Goal: Task Accomplishment & Management: Complete application form

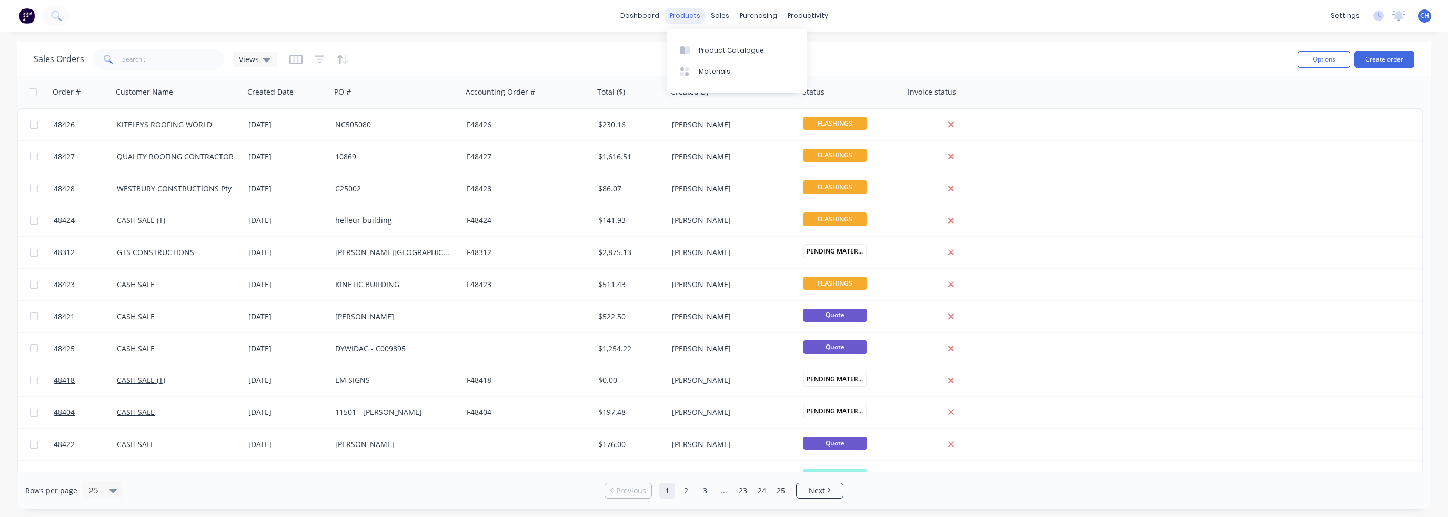
click at [696, 16] on div "products" at bounding box center [685, 16] width 41 height 16
click at [728, 49] on div "Product Catalogue" at bounding box center [731, 50] width 65 height 9
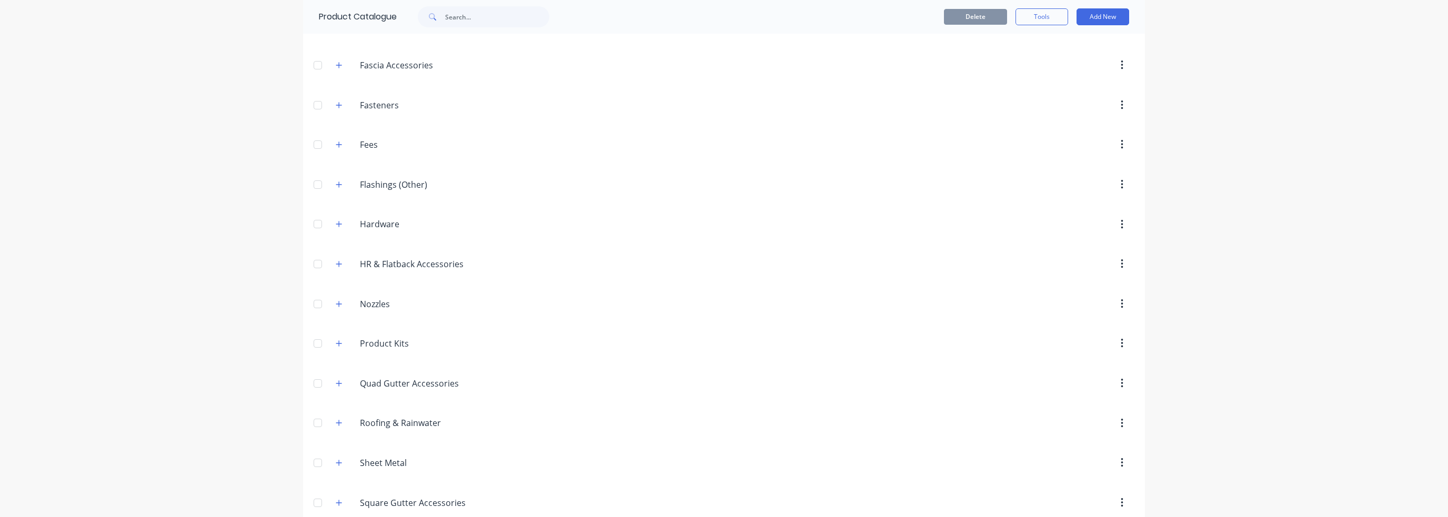
scroll to position [231, 0]
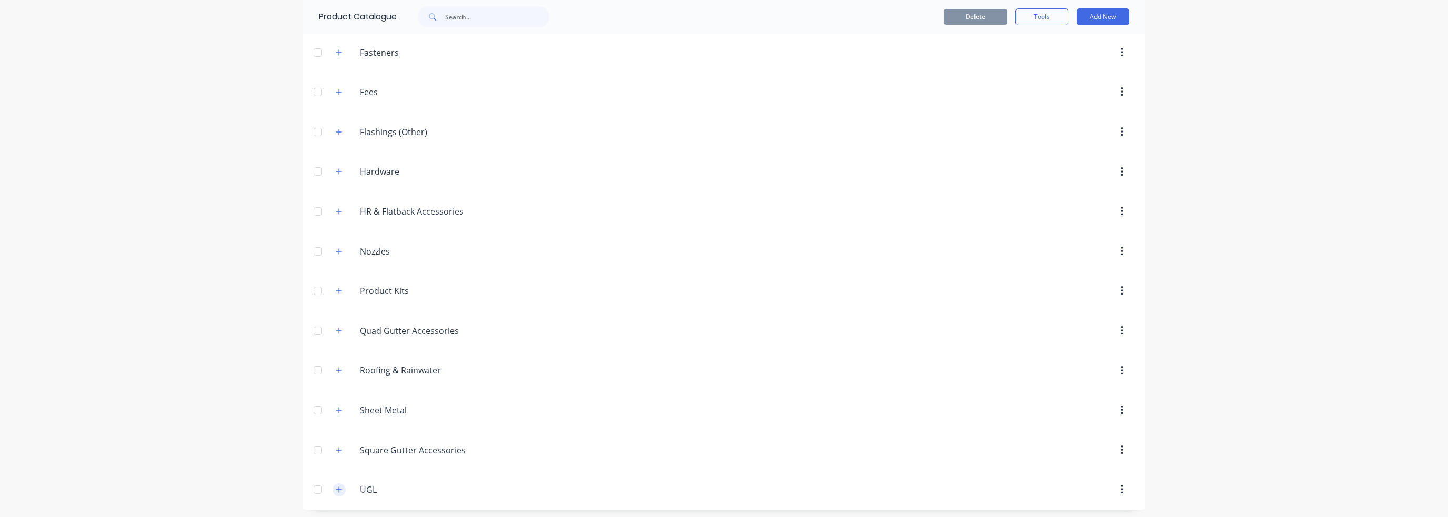
click at [336, 487] on icon "button" at bounding box center [339, 489] width 6 height 7
click at [1114, 448] on button "button" at bounding box center [1122, 453] width 25 height 19
click at [1241, 428] on div "dashboard products sales purchasing productivity dashboard products Product Cat…" at bounding box center [724, 258] width 1448 height 517
click at [365, 452] on input "UGL" at bounding box center [422, 453] width 125 height 13
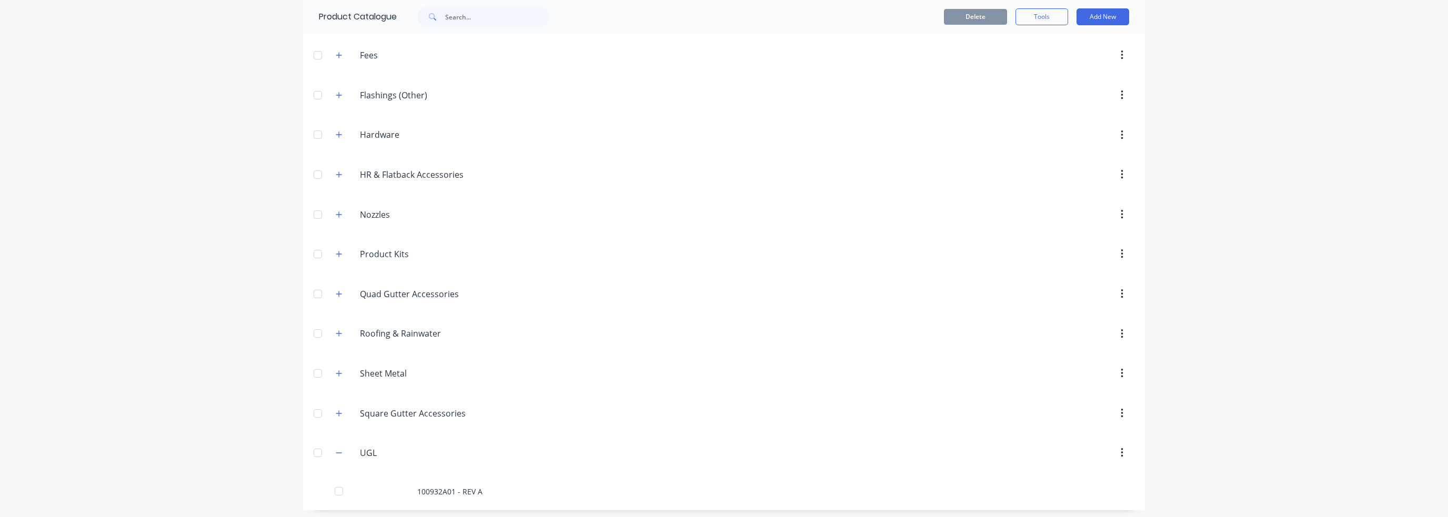
click at [1339, 324] on div "dashboard products sales purchasing productivity dashboard products Product Cat…" at bounding box center [724, 258] width 1448 height 517
click at [1102, 15] on button "Add New" at bounding box center [1102, 16] width 53 height 17
click at [1056, 99] on div "Product Kit" at bounding box center [1079, 106] width 81 height 15
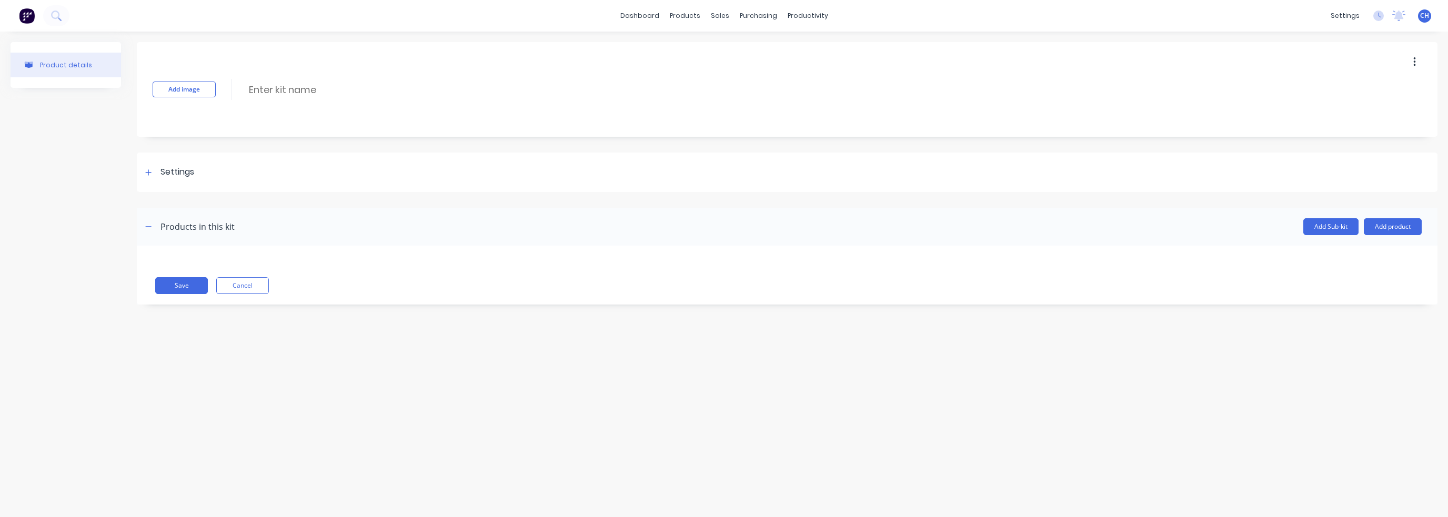
click at [210, 76] on div "Add image Enter kit name" at bounding box center [787, 89] width 1301 height 95
click at [204, 86] on button "Add image" at bounding box center [184, 90] width 63 height 16
click at [210, 127] on button "Change image" at bounding box center [184, 121] width 63 height 16
click at [185, 123] on button "Change image" at bounding box center [184, 121] width 63 height 16
click at [483, 196] on div at bounding box center [787, 200] width 1301 height 16
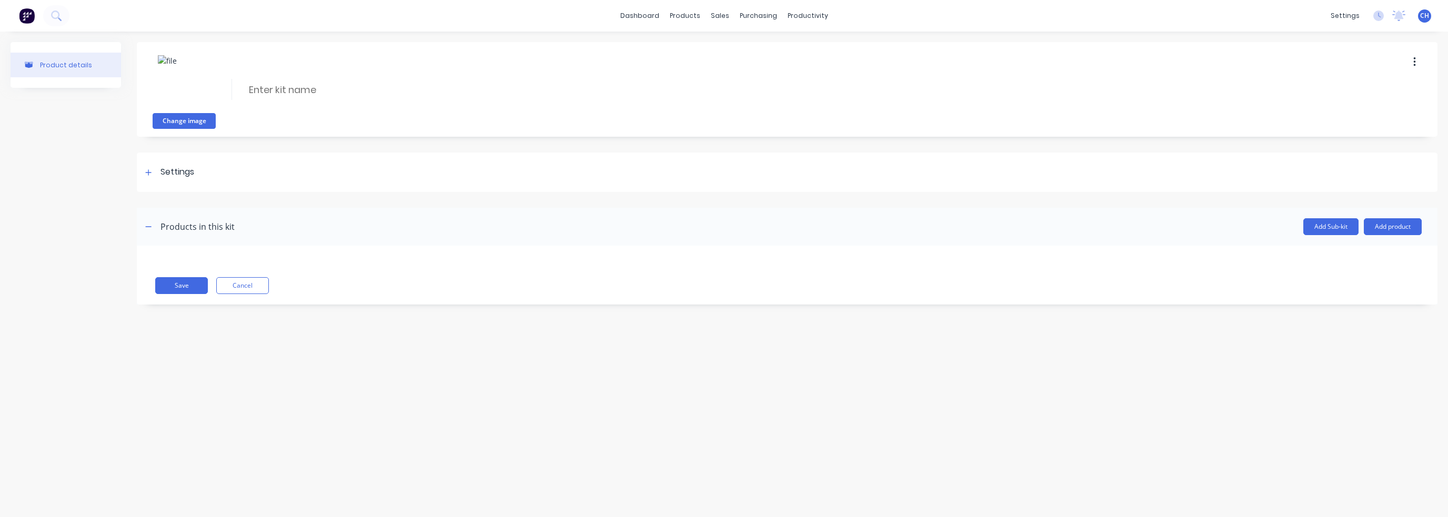
click at [179, 120] on button "Change image" at bounding box center [184, 121] width 63 height 16
click at [294, 87] on input at bounding box center [341, 89] width 186 height 15
paste input "CA8 ENCLOSURE DOOR PANEL ASSY"
click at [255, 89] on input "CA8 ENCLOSURE DOOR PANEL ASSY" at bounding box center [341, 89] width 186 height 15
click at [251, 89] on input "CA8 ENCLOSURE DOOR PANEL ASSY" at bounding box center [341, 89] width 186 height 15
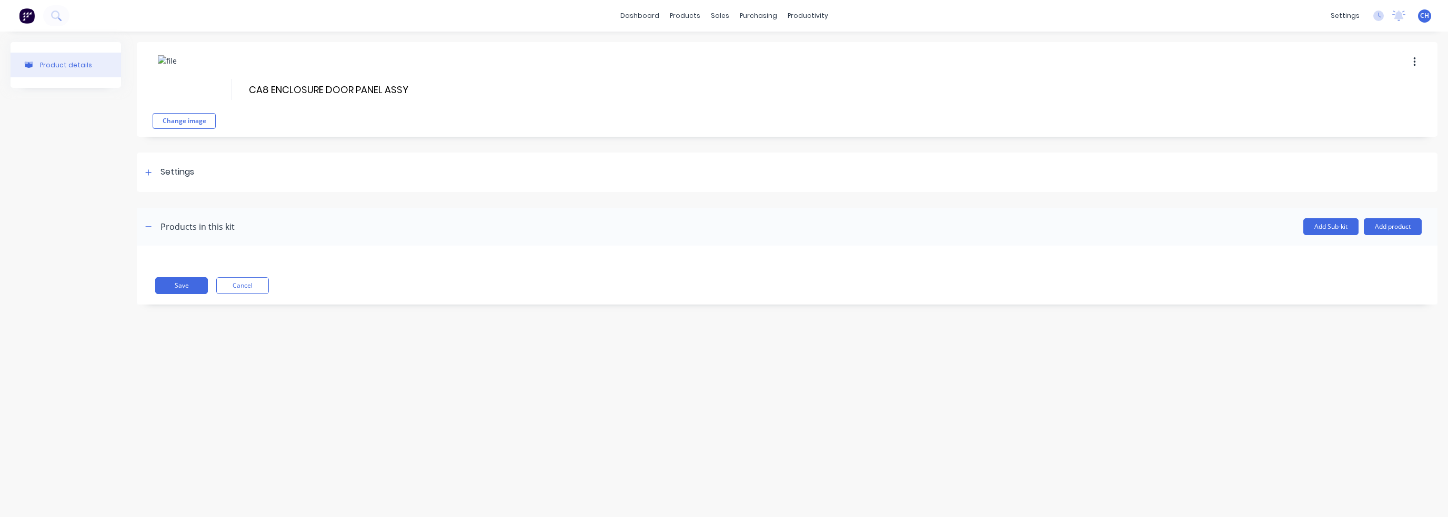
paste input "109345"
type input "109345 - CA8 ENCLOSURE DOOR PANEL ASSY"
drag, startPoint x: 692, startPoint y: 345, endPoint x: 675, endPoint y: 308, distance: 41.2
click at [693, 344] on div "Product details Change image 109345 - CA8 ENCLOSURE DOOR PANEL ASSY 109345 - CA…" at bounding box center [724, 264] width 1448 height 465
click at [142, 165] on div "Settings" at bounding box center [787, 172] width 1301 height 39
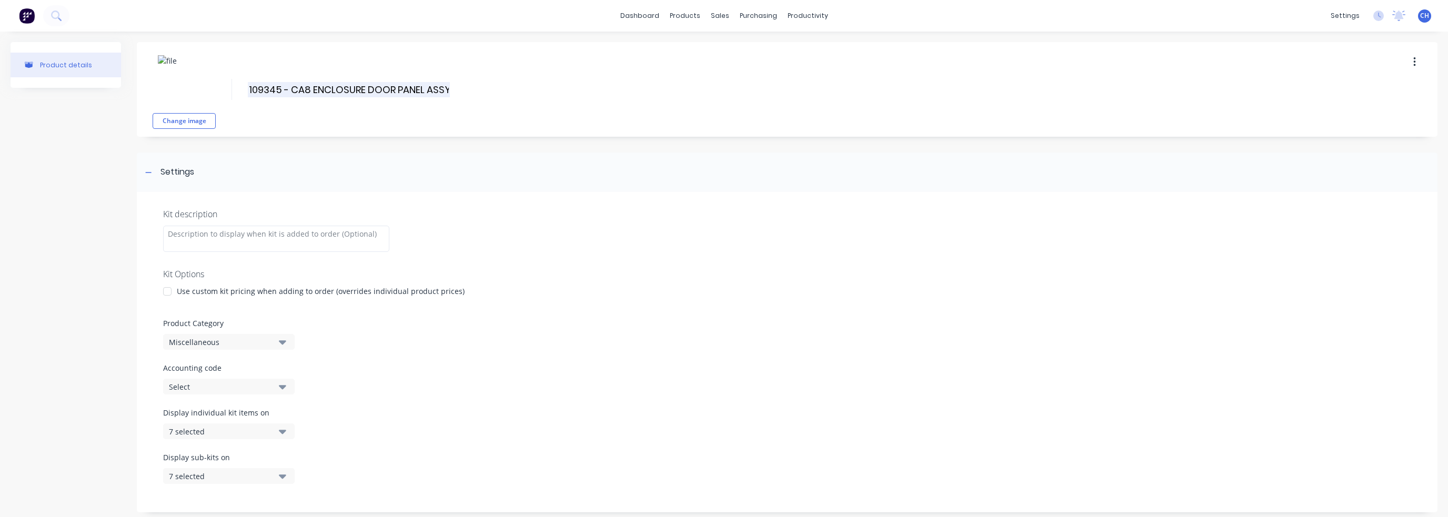
click at [285, 82] on input "109345 - CA8 ENCLOSURE DOOR PANEL ASSY" at bounding box center [349, 89] width 202 height 15
click at [494, 138] on div "Change image 109345 - CA8 ENCLOSURE DOOR PANEL ASSY 109345 - CA8 ENCLOSURE DOOR…" at bounding box center [787, 346] width 1301 height 609
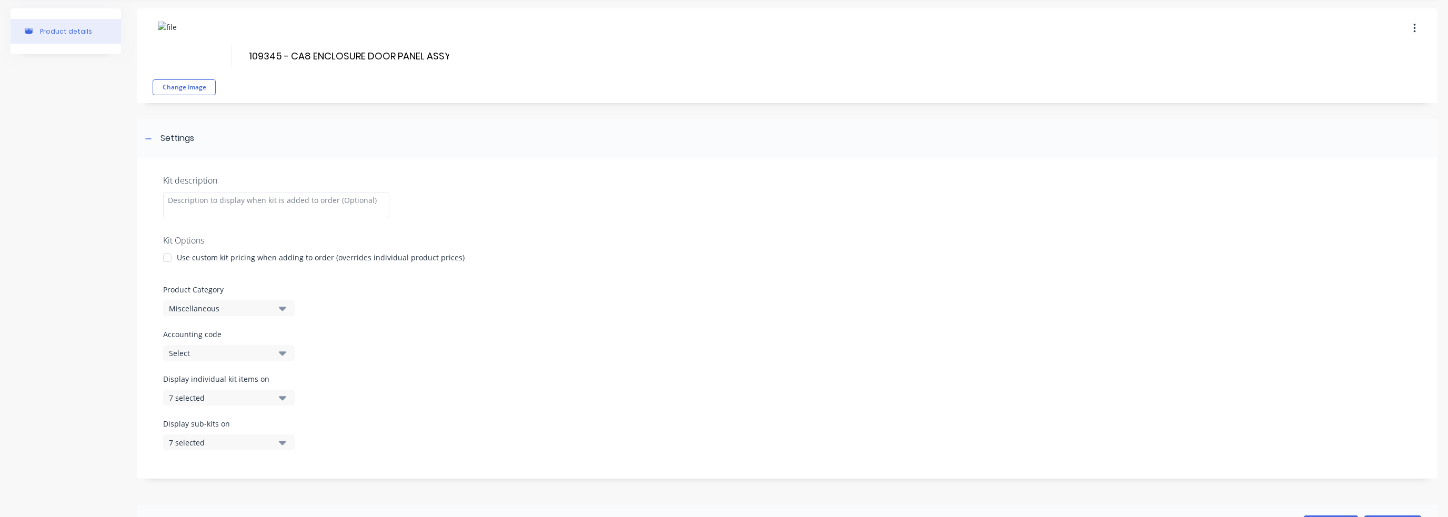
scroll to position [53, 0]
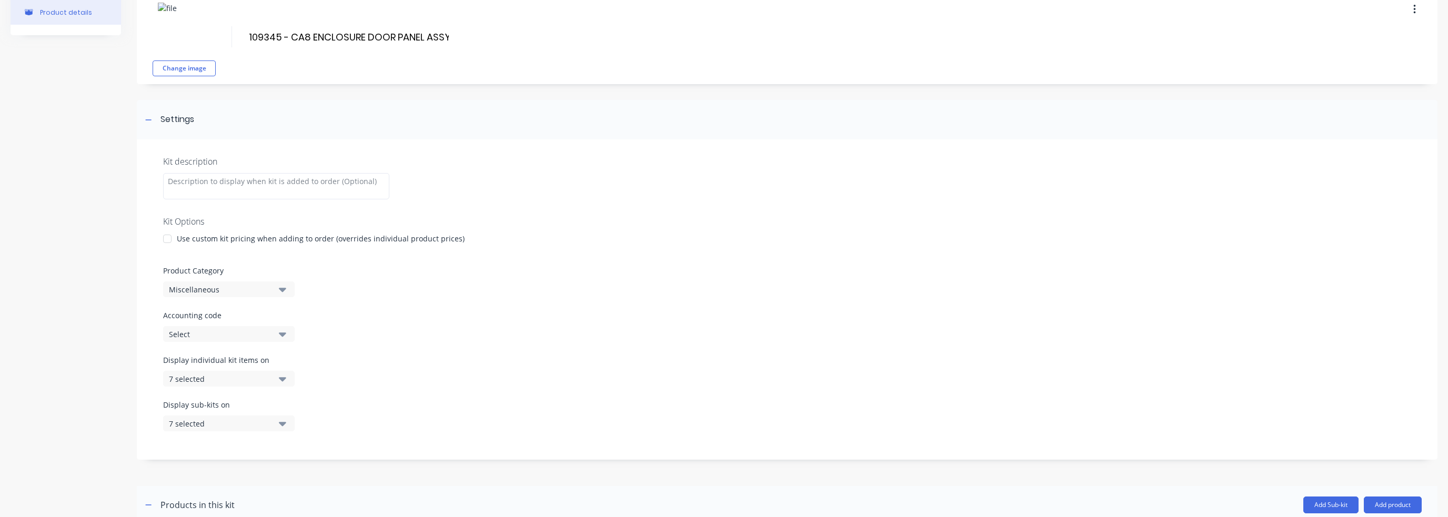
click at [282, 293] on icon "button" at bounding box center [282, 290] width 7 height 12
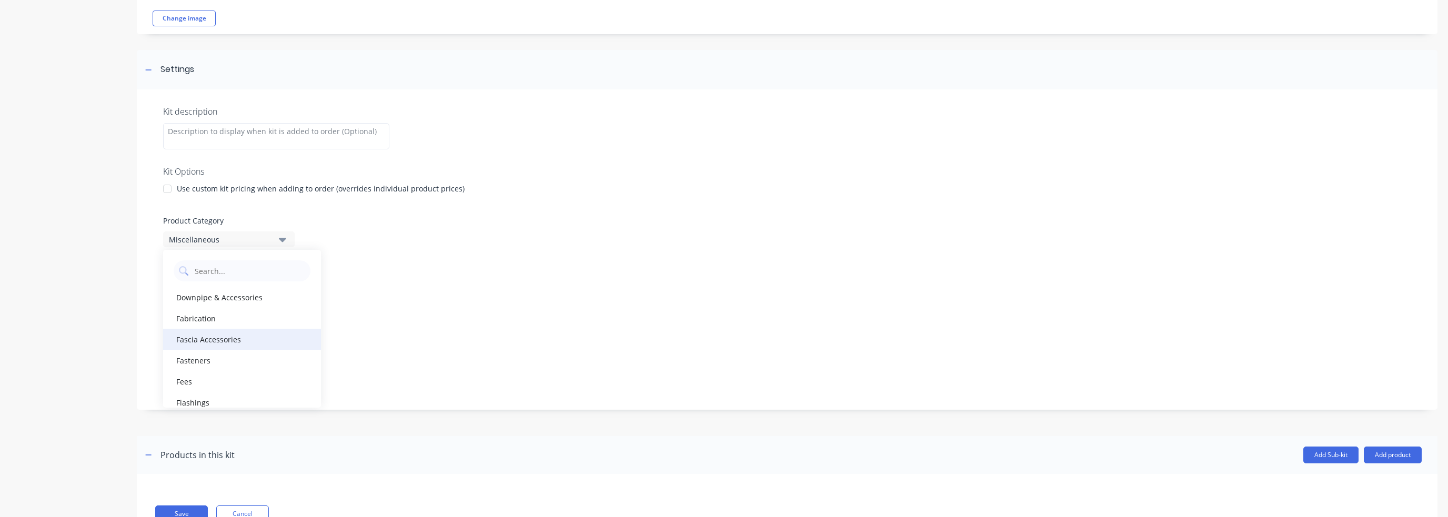
scroll to position [144, 0]
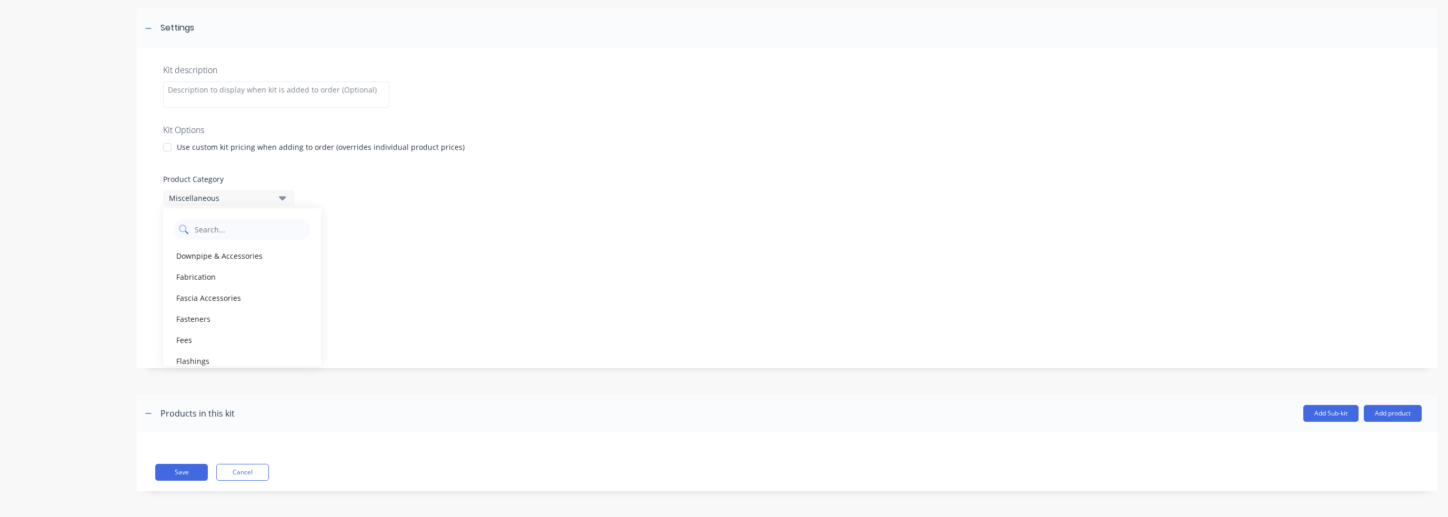
click at [226, 227] on Category "text" at bounding box center [250, 229] width 112 height 21
type Category "ugl"
click at [219, 252] on div "UGL" at bounding box center [242, 255] width 158 height 21
click at [269, 286] on div "7 selected" at bounding box center [220, 287] width 102 height 11
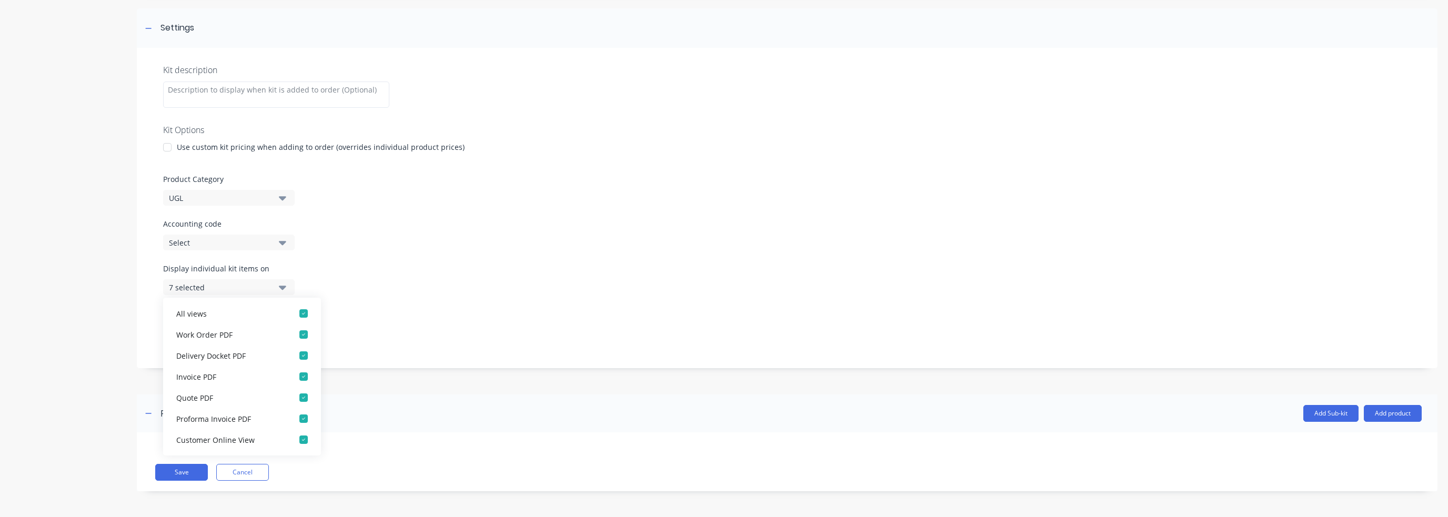
click at [269, 286] on div "7 selected" at bounding box center [220, 287] width 102 height 11
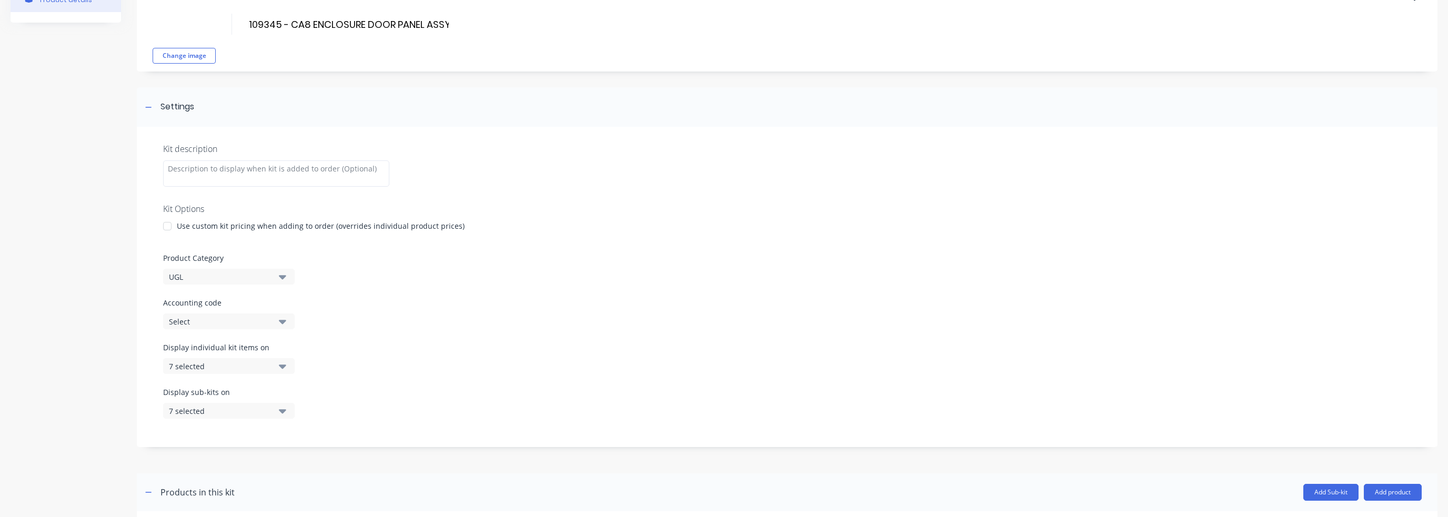
scroll to position [0, 0]
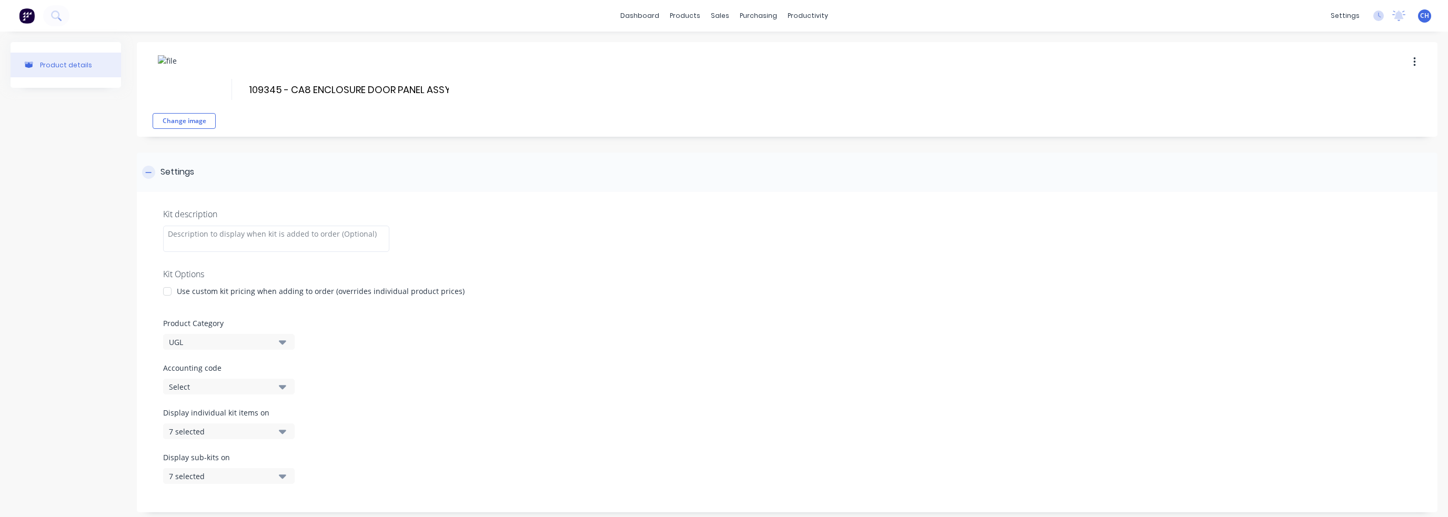
click at [152, 174] on div at bounding box center [148, 172] width 13 height 13
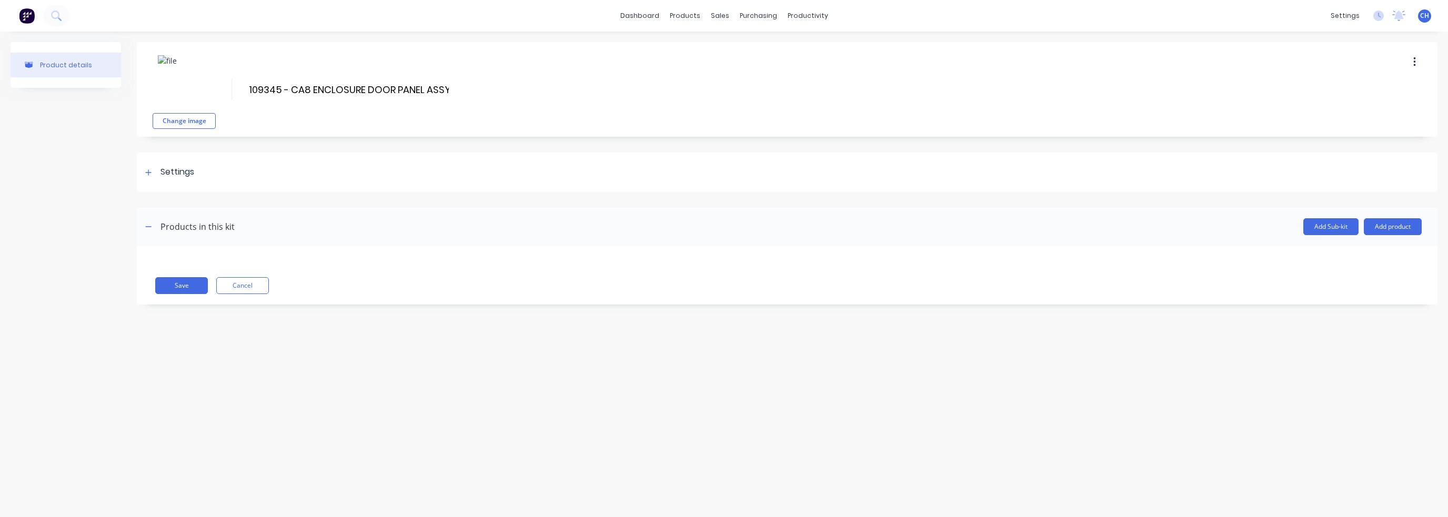
click at [157, 220] on div "Products in this kit" at bounding box center [188, 226] width 93 height 17
click at [155, 225] on div "Products in this kit" at bounding box center [188, 226] width 93 height 17
click at [150, 228] on icon "button" at bounding box center [148, 226] width 6 height 7
click at [153, 231] on button "button" at bounding box center [148, 226] width 13 height 13
click at [1412, 227] on button "Add product" at bounding box center [1393, 226] width 58 height 17
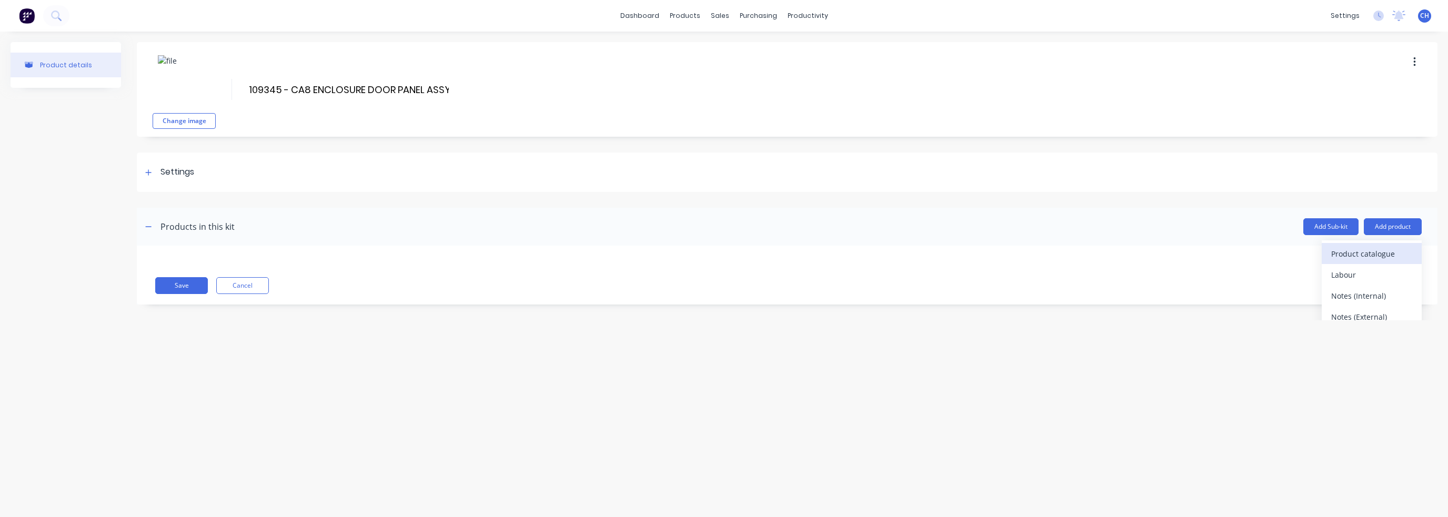
scroll to position [9, 0]
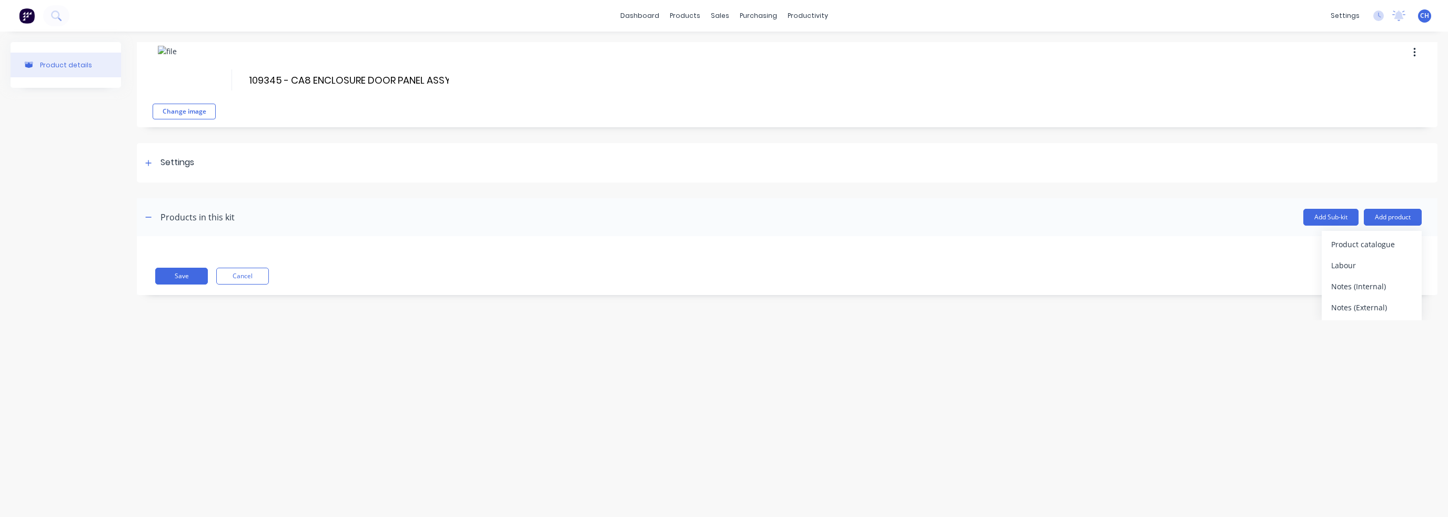
click at [680, 382] on div "Product details Change image 109345 - CA8 ENCLOSURE DOOR PANEL ASSY 109345 - CA…" at bounding box center [724, 264] width 1448 height 465
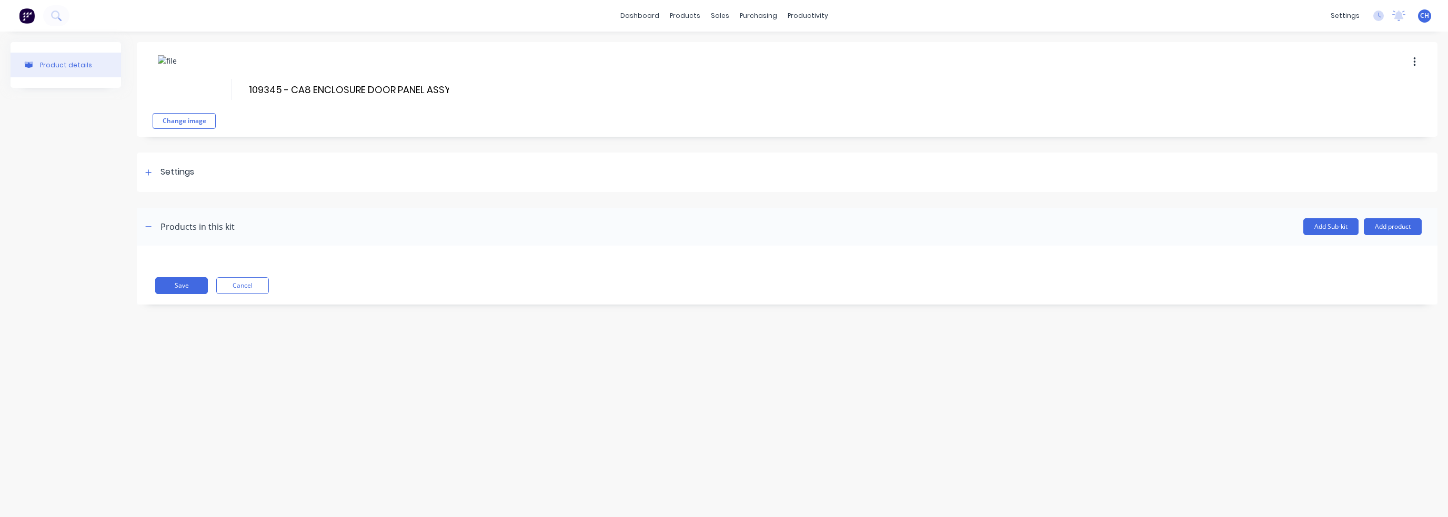
click at [1418, 67] on button "button" at bounding box center [1414, 62] width 25 height 19
click at [1096, 112] on div "Change image 109345 - CA8 ENCLOSURE DOOR PANEL ASSY 109345 - CA8 ENCLOSURE DOOR…" at bounding box center [787, 89] width 1301 height 95
click at [175, 289] on button "Save" at bounding box center [181, 285] width 53 height 17
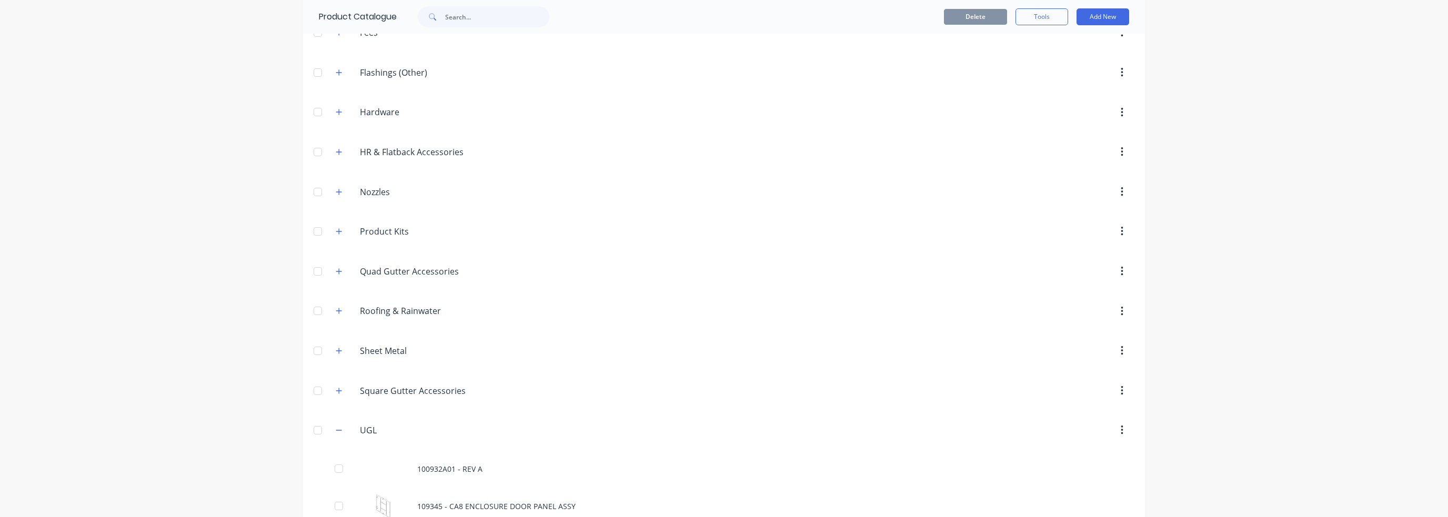
scroll to position [305, 0]
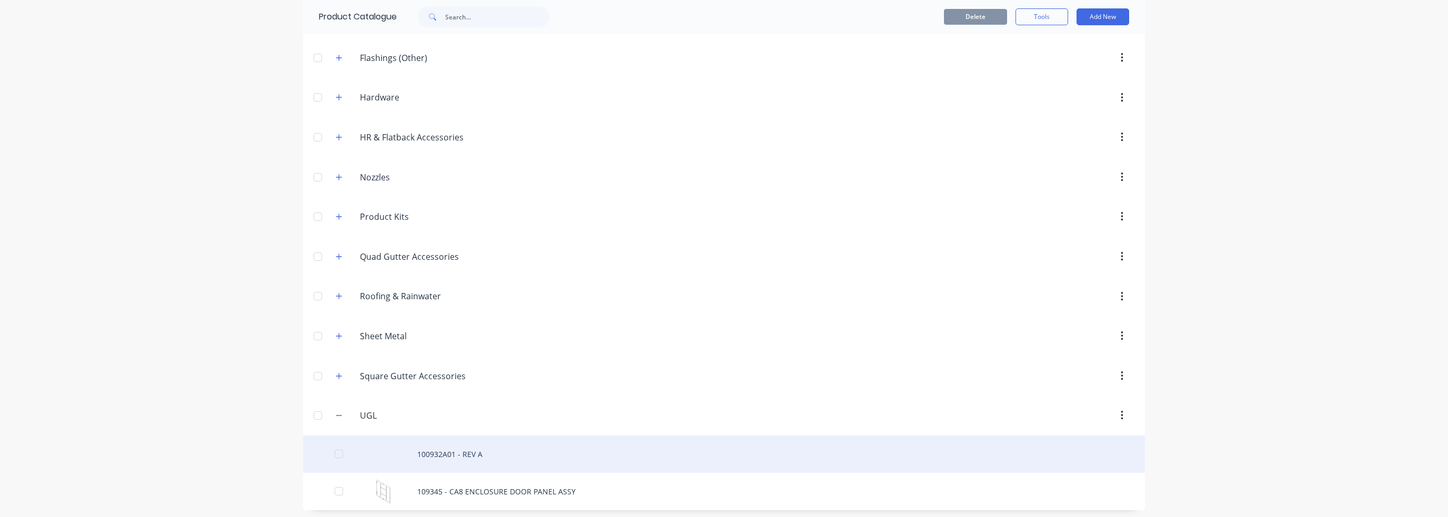
click at [973, 439] on div "100932A01 - REV A" at bounding box center [724, 454] width 842 height 37
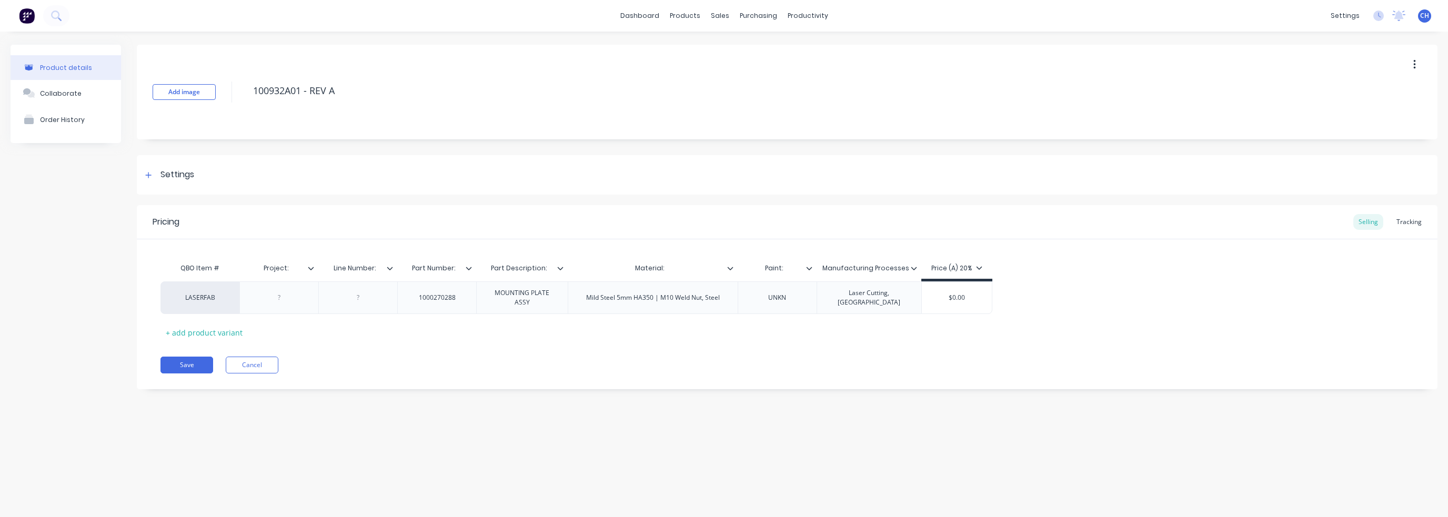
click at [1413, 70] on button "button" at bounding box center [1414, 64] width 25 height 19
click at [1374, 106] on div "Delete" at bounding box center [1376, 113] width 81 height 15
type textarea "x"
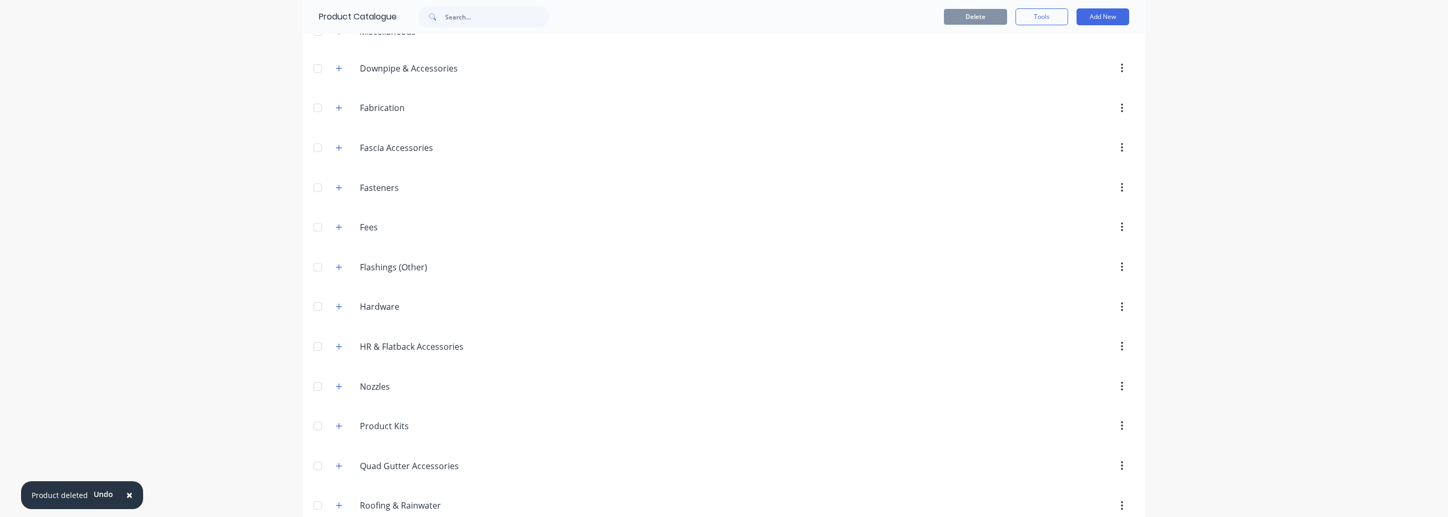
scroll to position [268, 0]
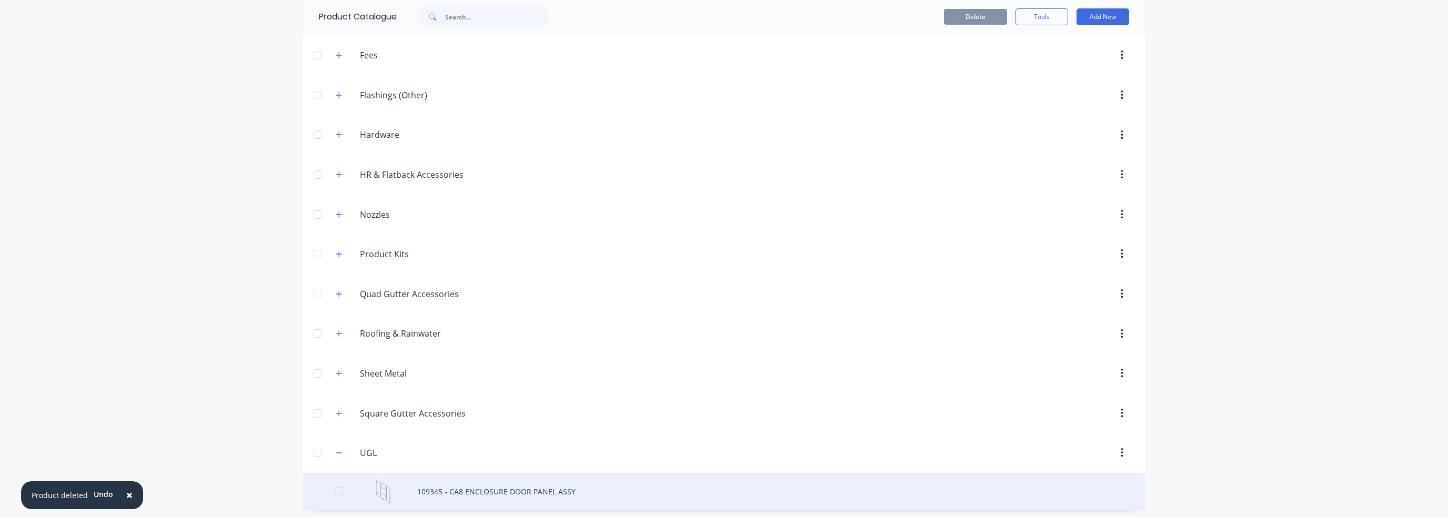
click at [438, 491] on div "109345 - CA8 ENCLOSURE DOOR PANEL ASSY" at bounding box center [724, 491] width 842 height 37
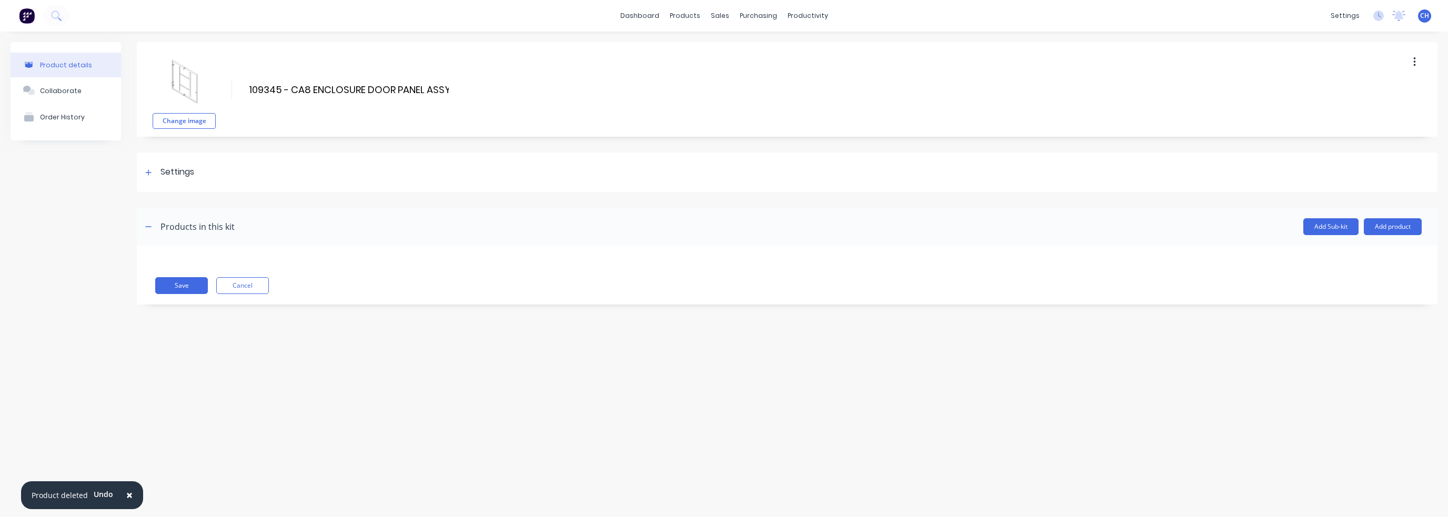
click at [419, 419] on div "Product details Collaborate Order History Change image 109345 - CA8 ENCLOSURE D…" at bounding box center [724, 264] width 1448 height 465
click at [1387, 226] on button "Add product" at bounding box center [1393, 226] width 58 height 17
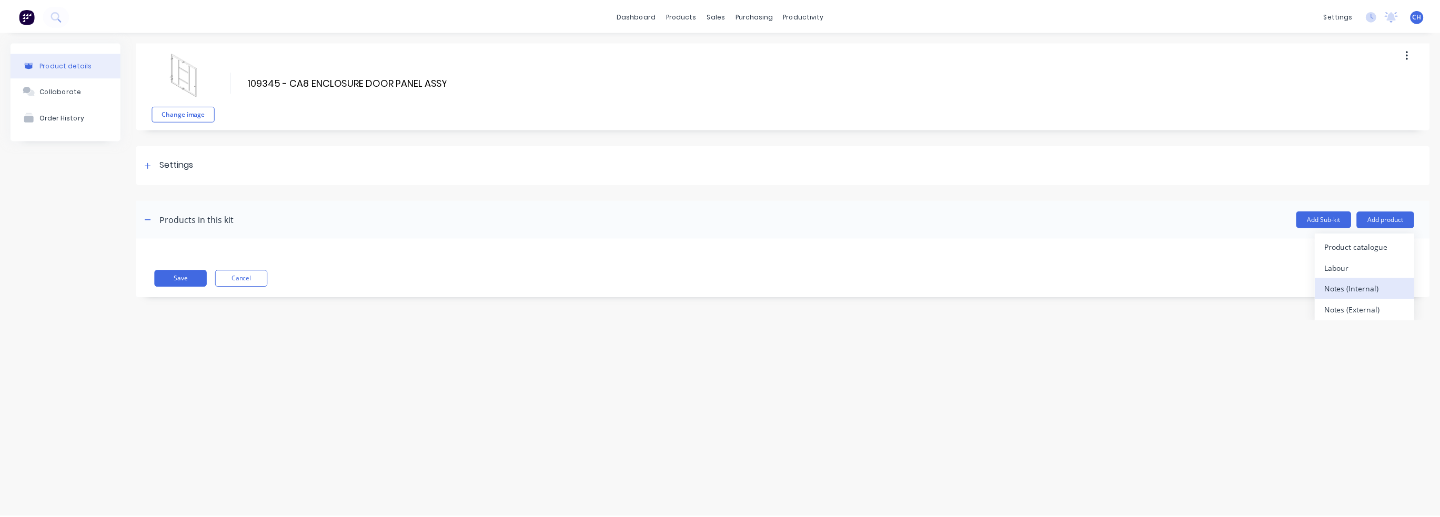
scroll to position [9, 0]
click at [1387, 243] on div "Product catalogue" at bounding box center [1371, 244] width 81 height 15
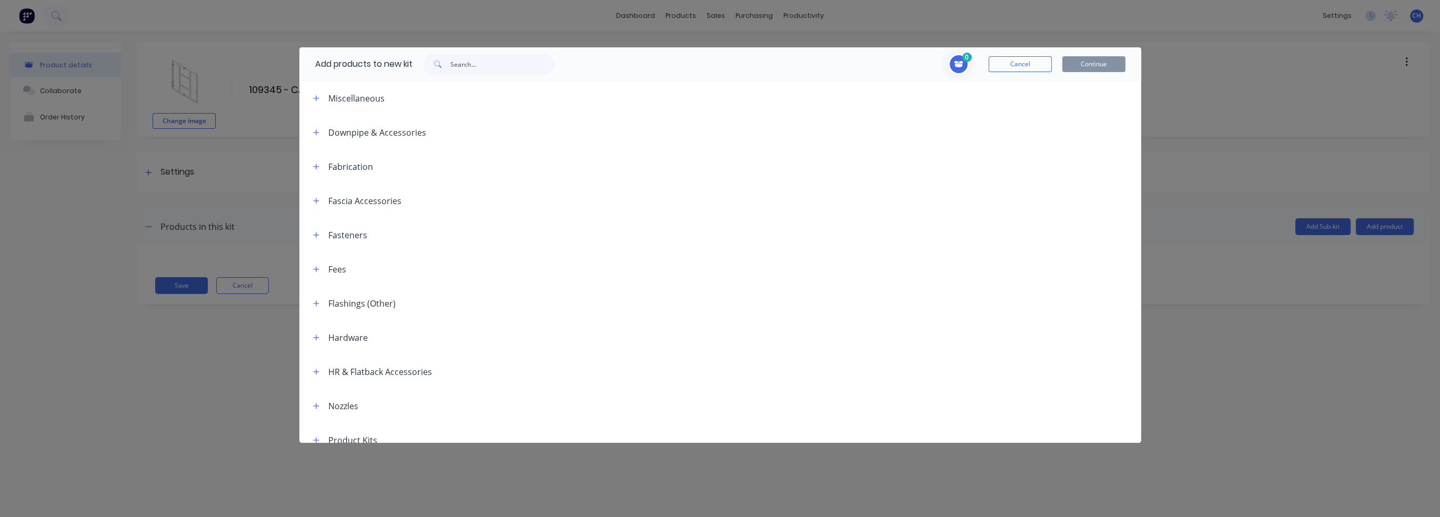
scroll to position [185, 0]
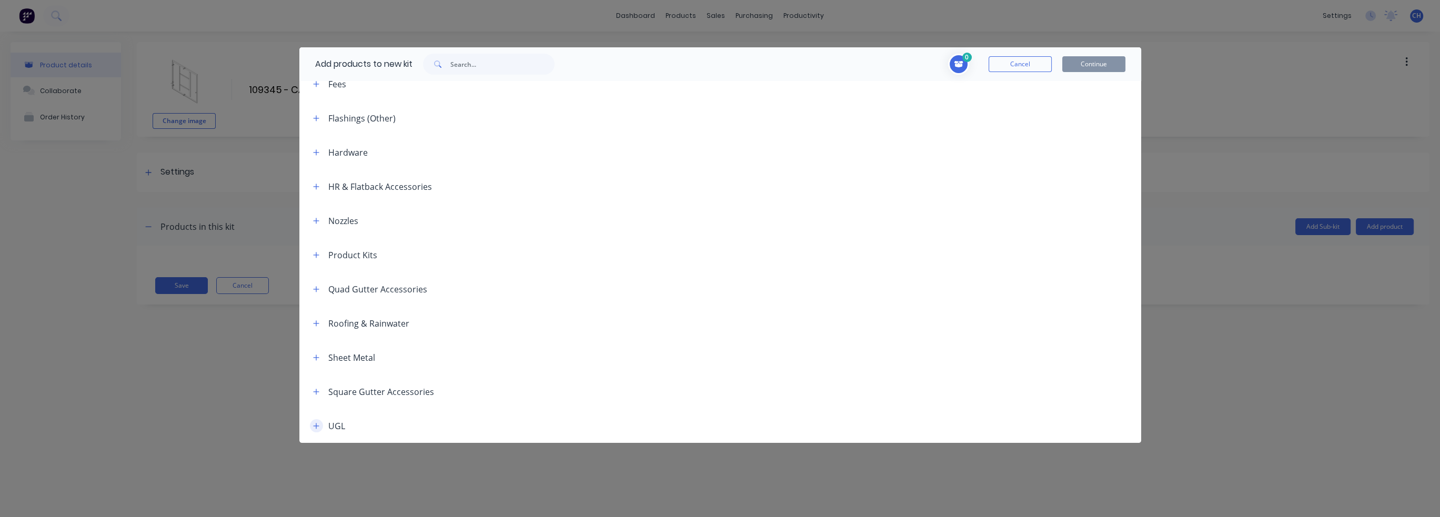
click at [319, 421] on button "button" at bounding box center [316, 425] width 13 height 13
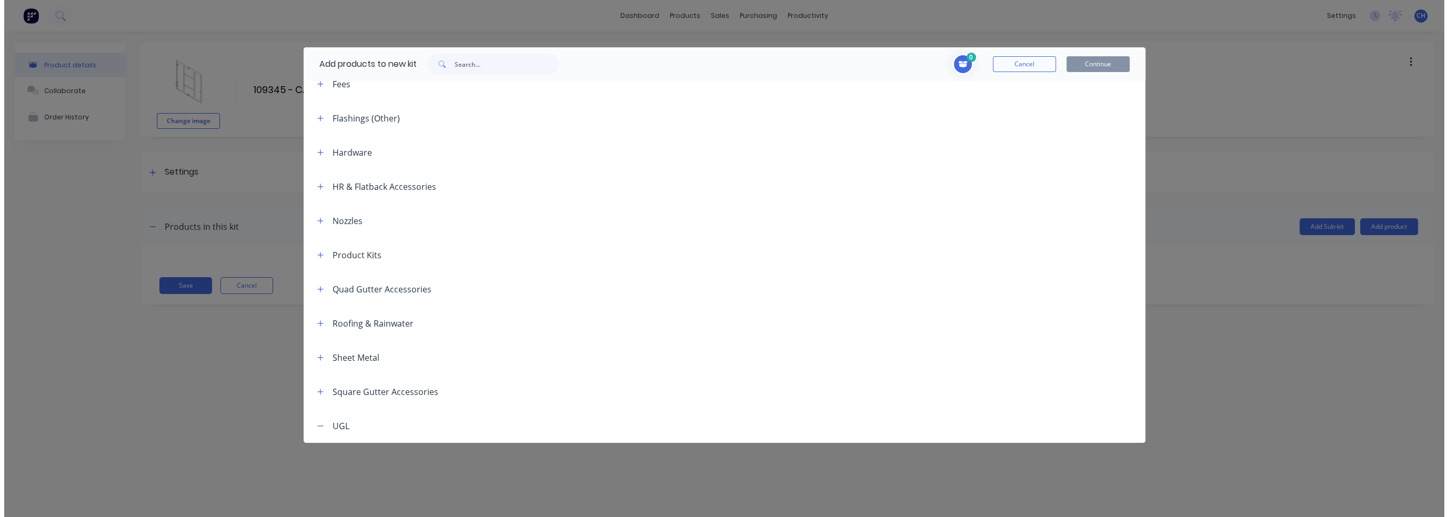
scroll to position [222, 0]
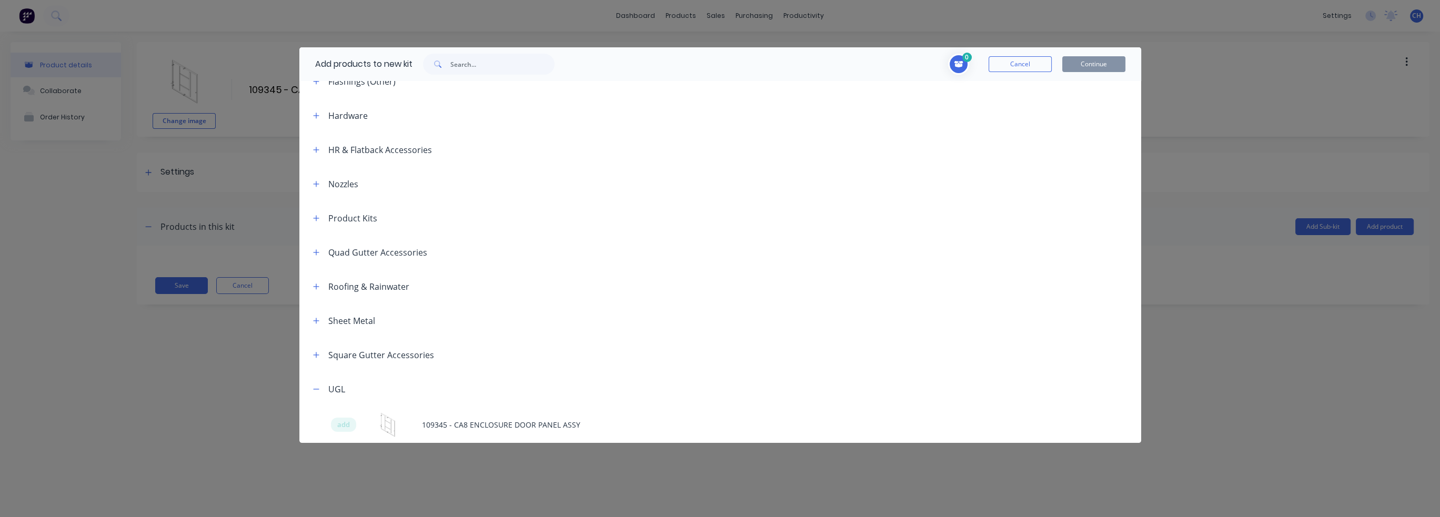
click at [260, 348] on div "Add products to new kit 0 Cancel Continue Miscellaneous Downpipe & Accessories …" at bounding box center [720, 258] width 1440 height 517
click at [1020, 66] on button "Cancel" at bounding box center [1020, 64] width 63 height 16
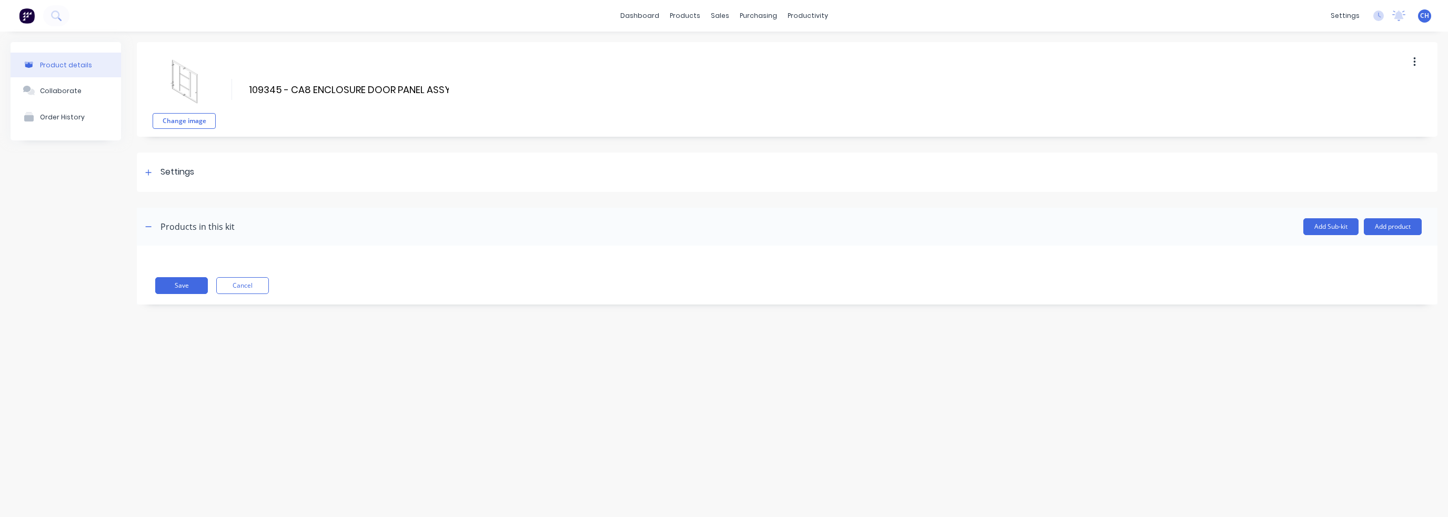
click at [63, 65] on div "Product details" at bounding box center [66, 65] width 52 height 8
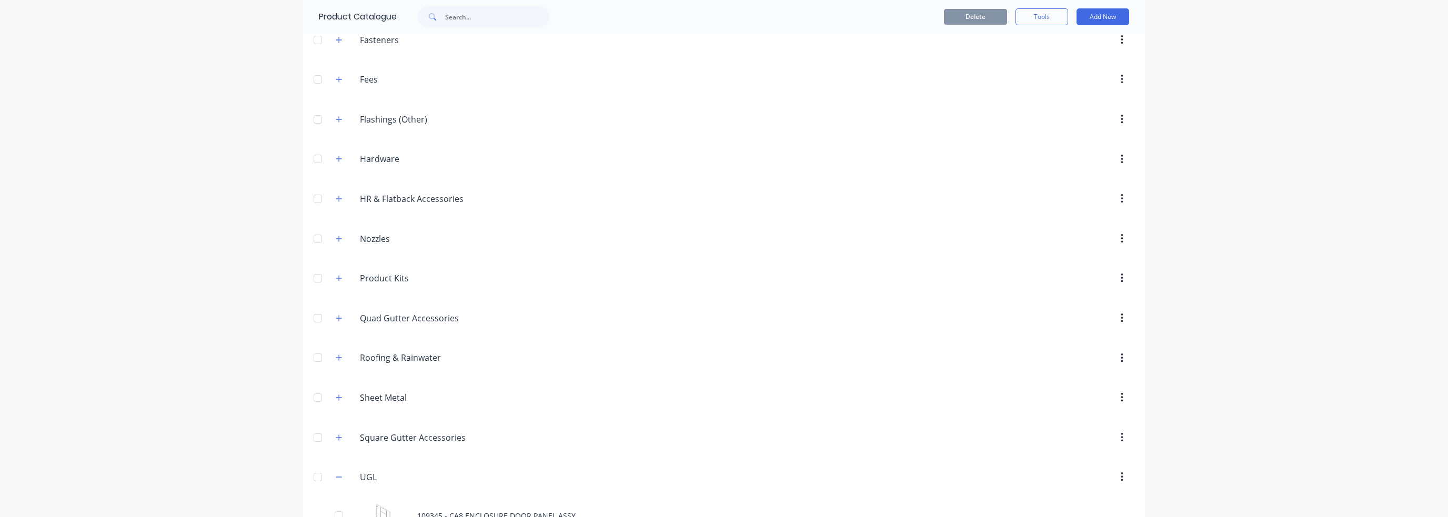
scroll to position [268, 0]
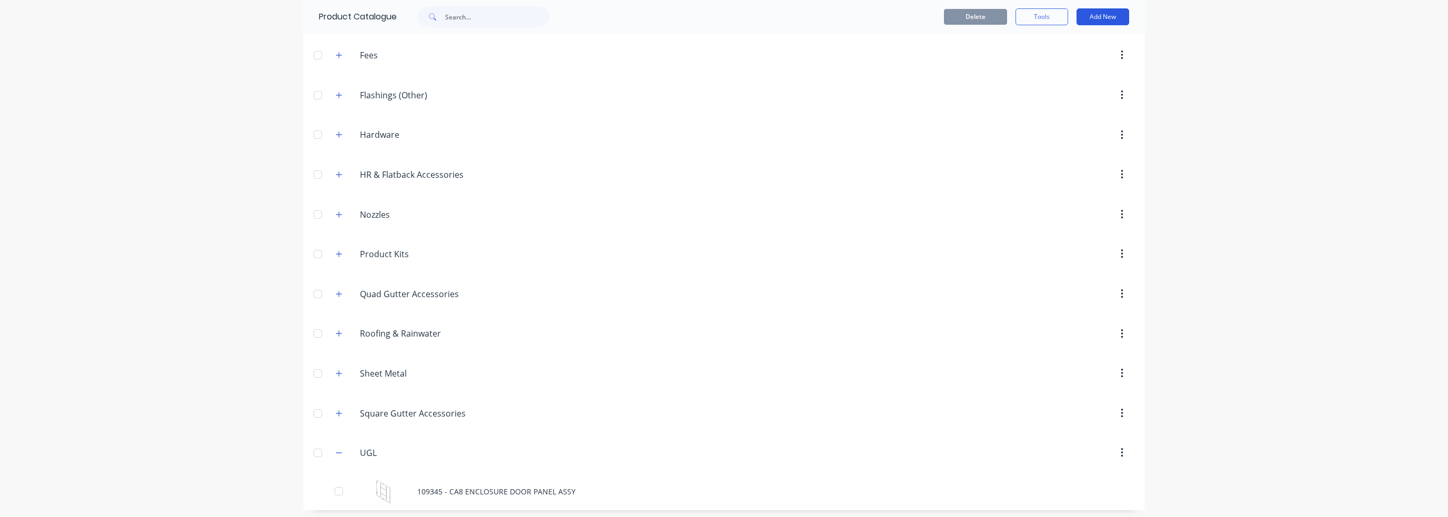
click at [1088, 18] on button "Add New" at bounding box center [1102, 16] width 53 height 17
click at [1222, 58] on div "dashboard products sales purchasing productivity dashboard products Product Cat…" at bounding box center [724, 258] width 1448 height 517
click at [1115, 448] on button "button" at bounding box center [1122, 453] width 25 height 19
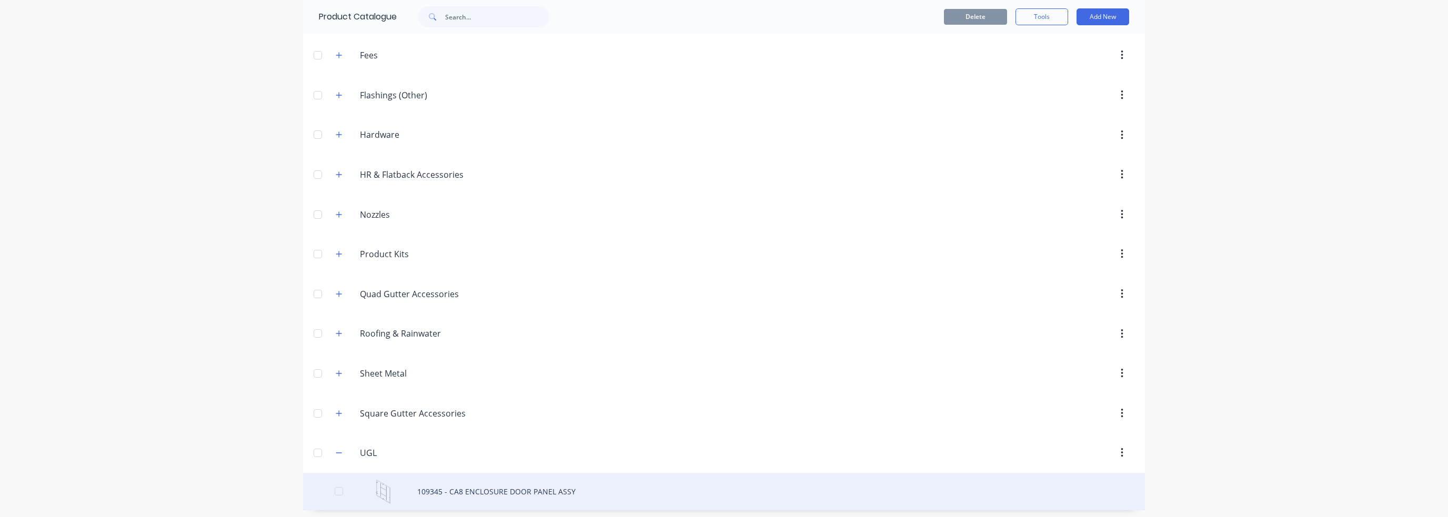
click at [440, 484] on div "109345 - CA8 ENCLOSURE DOOR PANEL ASSY" at bounding box center [724, 491] width 842 height 37
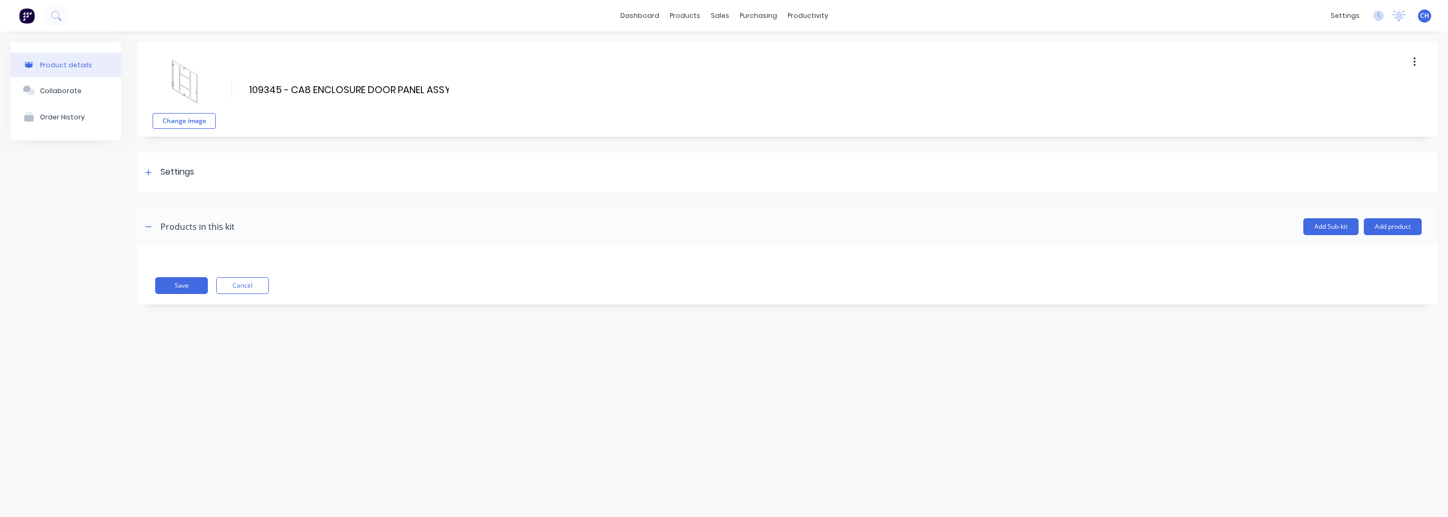
click at [1414, 63] on icon "button" at bounding box center [1414, 61] width 2 height 9
click at [1355, 17] on div "settings" at bounding box center [1344, 16] width 39 height 16
click at [701, 48] on div "Product Catalogue" at bounding box center [731, 50] width 65 height 9
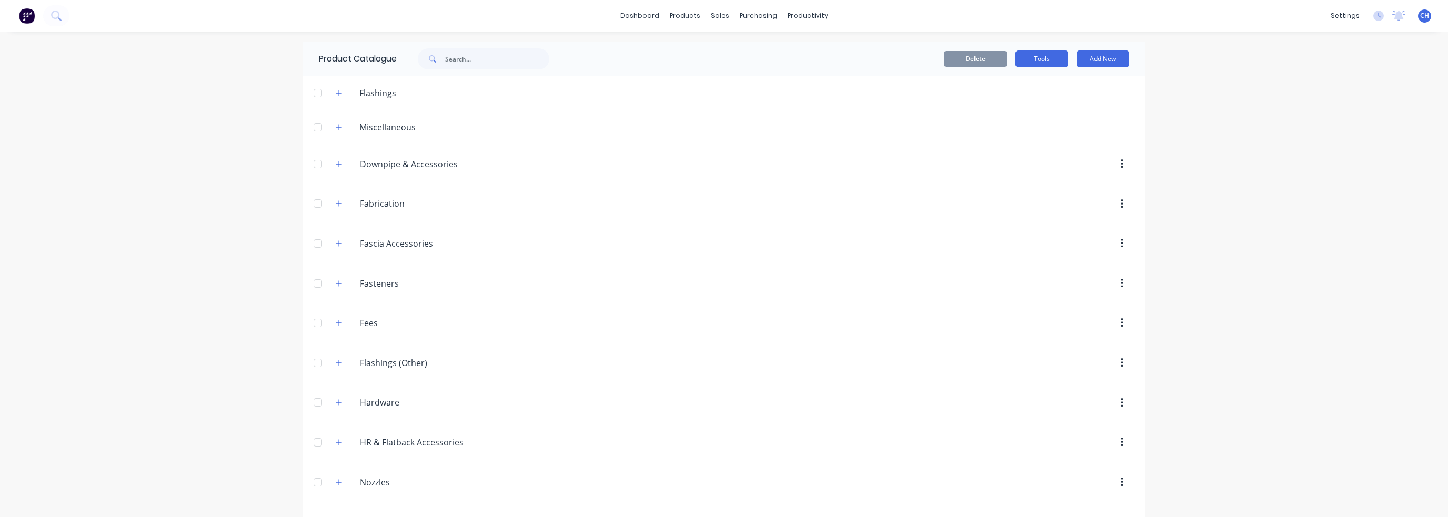
click at [1039, 65] on button "Tools" at bounding box center [1041, 59] width 53 height 17
click at [1225, 81] on div "dashboard products sales purchasing productivity dashboard products Product Cat…" at bounding box center [724, 258] width 1448 height 517
click at [1380, 181] on div "dashboard products sales purchasing productivity dashboard products Product Cat…" at bounding box center [724, 258] width 1448 height 517
